Goal: Task Accomplishment & Management: Manage account settings

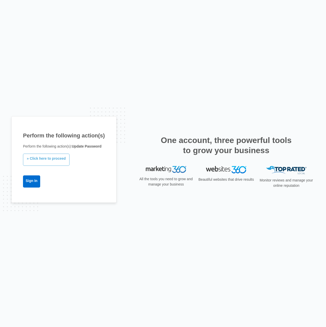
click at [56, 158] on link "» Click here to proceed" at bounding box center [46, 160] width 47 height 12
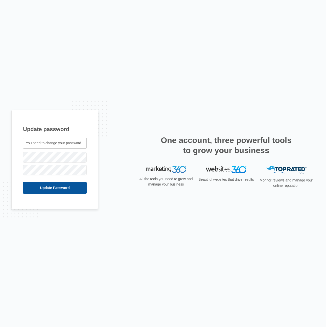
click at [44, 186] on input "Update Password" at bounding box center [55, 188] width 64 height 12
click at [41, 185] on input "Update Password" at bounding box center [48, 188] width 50 height 12
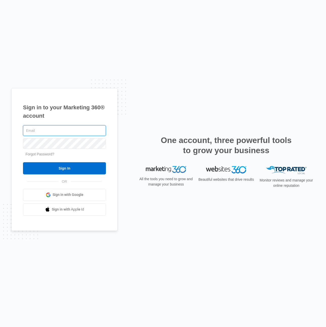
click at [54, 133] on input "text" at bounding box center [64, 130] width 83 height 11
type input "[EMAIL_ADDRESS][DOMAIN_NAME]"
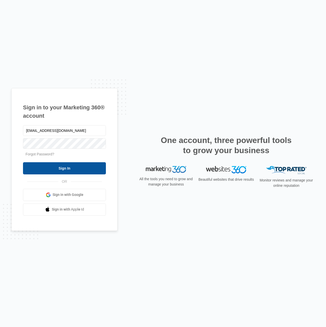
click at [66, 172] on input "Sign In" at bounding box center [64, 168] width 83 height 12
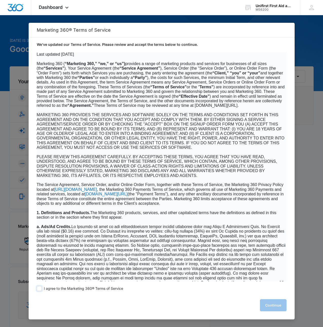
click at [41, 287] on span at bounding box center [39, 288] width 5 height 5
click at [41, 287] on input "I agree to the Marketing 360® Terms of Service" at bounding box center [39, 288] width 5 height 5
checkbox input "true"
click at [274, 304] on button "Continue" at bounding box center [273, 305] width 27 height 12
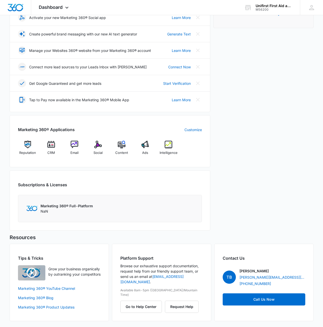
scroll to position [77, 0]
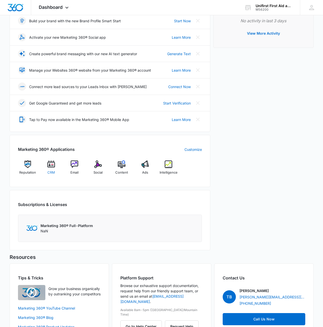
click at [52, 167] on img at bounding box center [51, 164] width 8 height 8
